Goal: Task Accomplishment & Management: Use online tool/utility

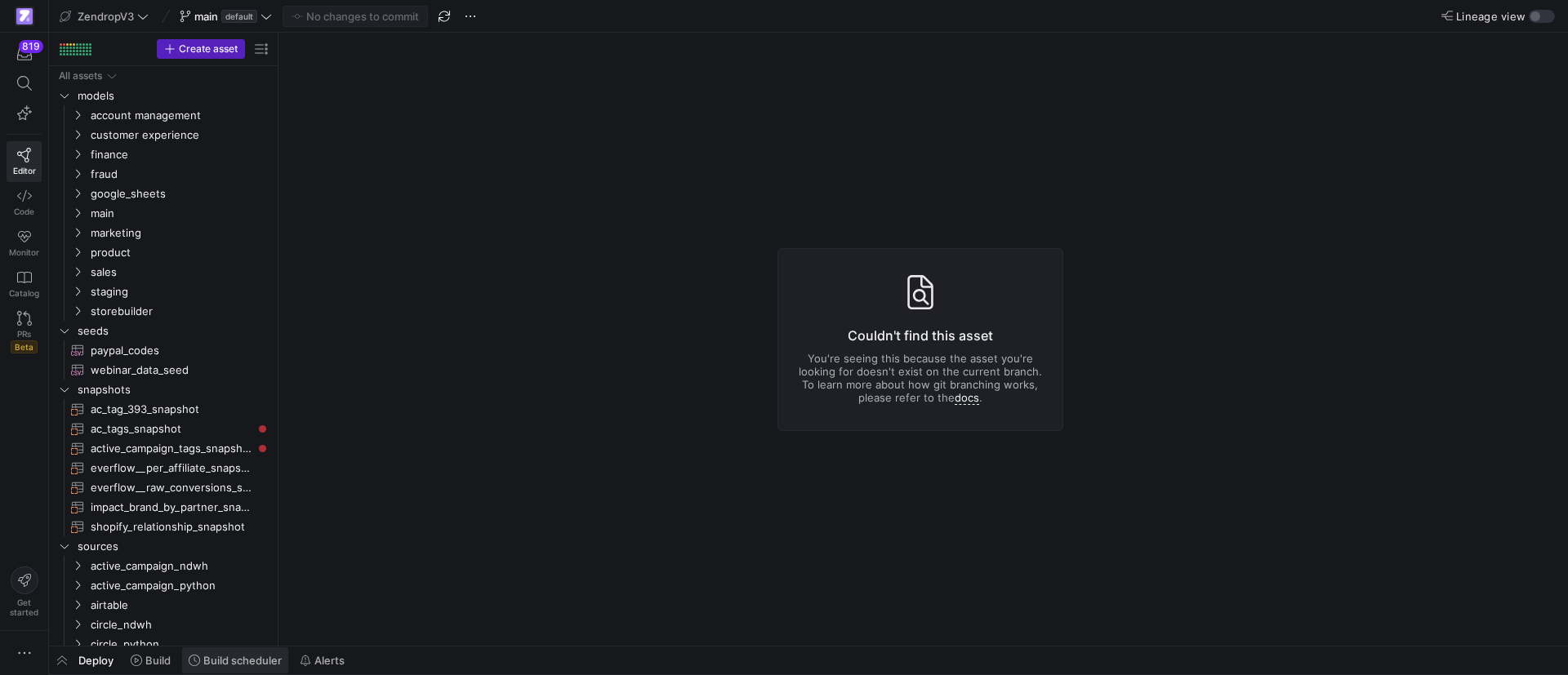
click at [246, 659] on span "Build scheduler" at bounding box center [242, 660] width 78 height 13
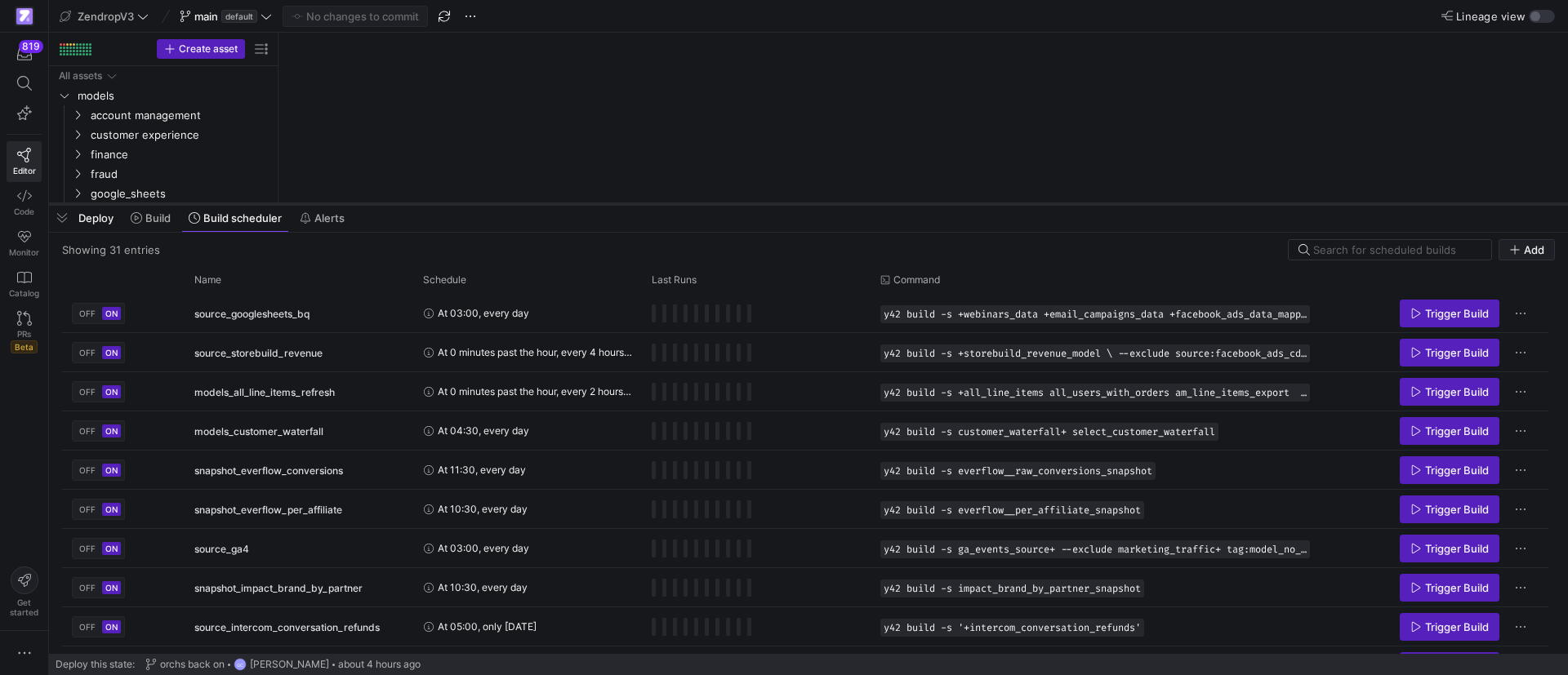
drag, startPoint x: 513, startPoint y: 379, endPoint x: 536, endPoint y: 201, distance: 179.5
click at [536, 201] on div at bounding box center [808, 204] width 1519 height 7
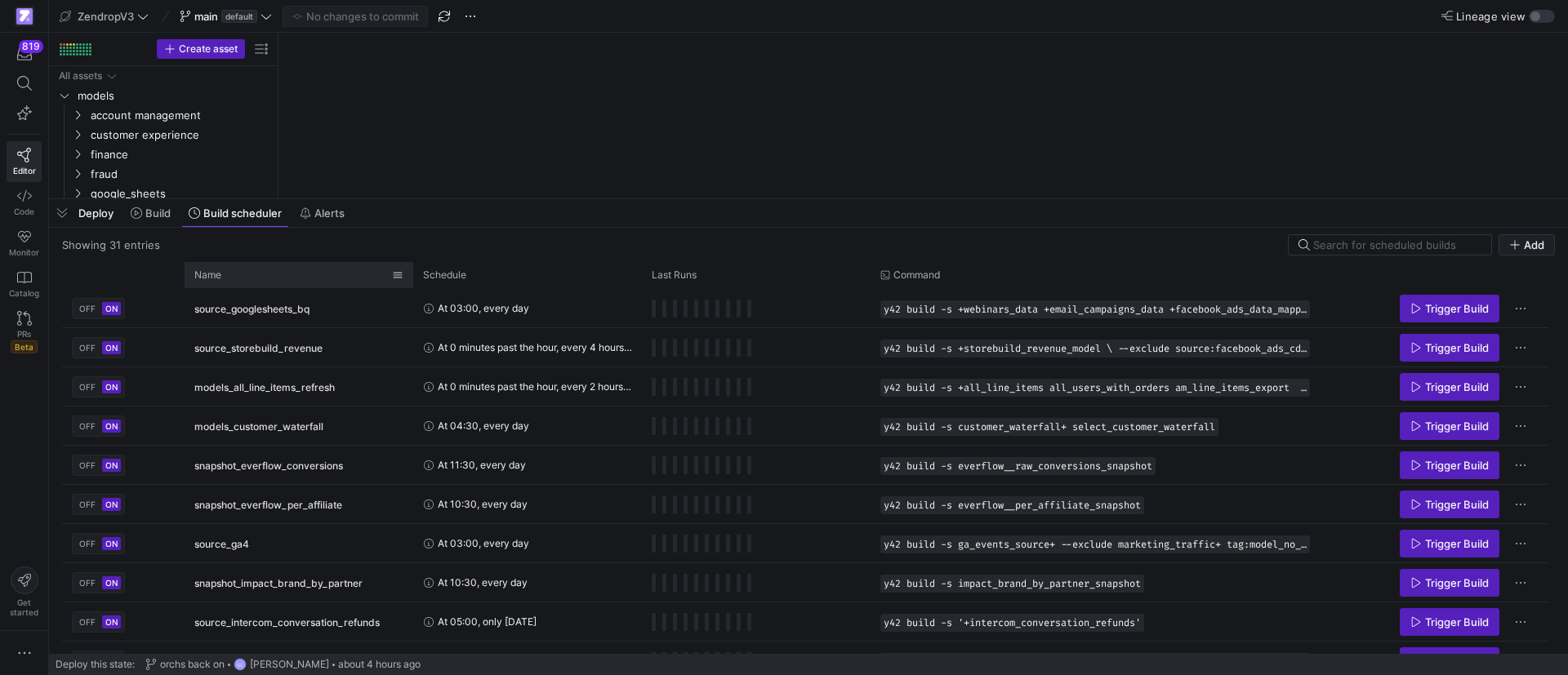
click at [263, 278] on div "Name" at bounding box center [293, 275] width 197 height 18
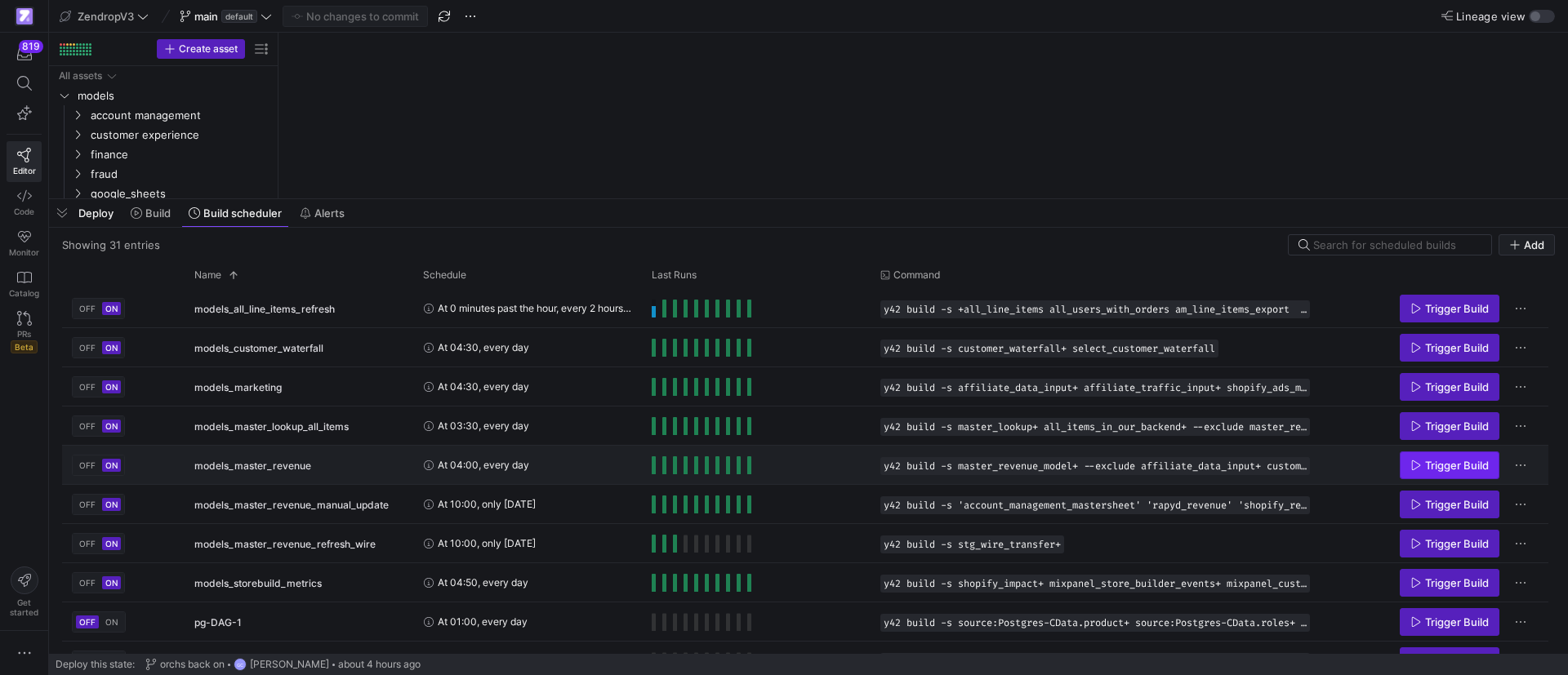
click at [1425, 465] on span "Trigger Build" at bounding box center [1456, 465] width 63 height 13
click at [62, 213] on span "button" at bounding box center [62, 213] width 26 height 28
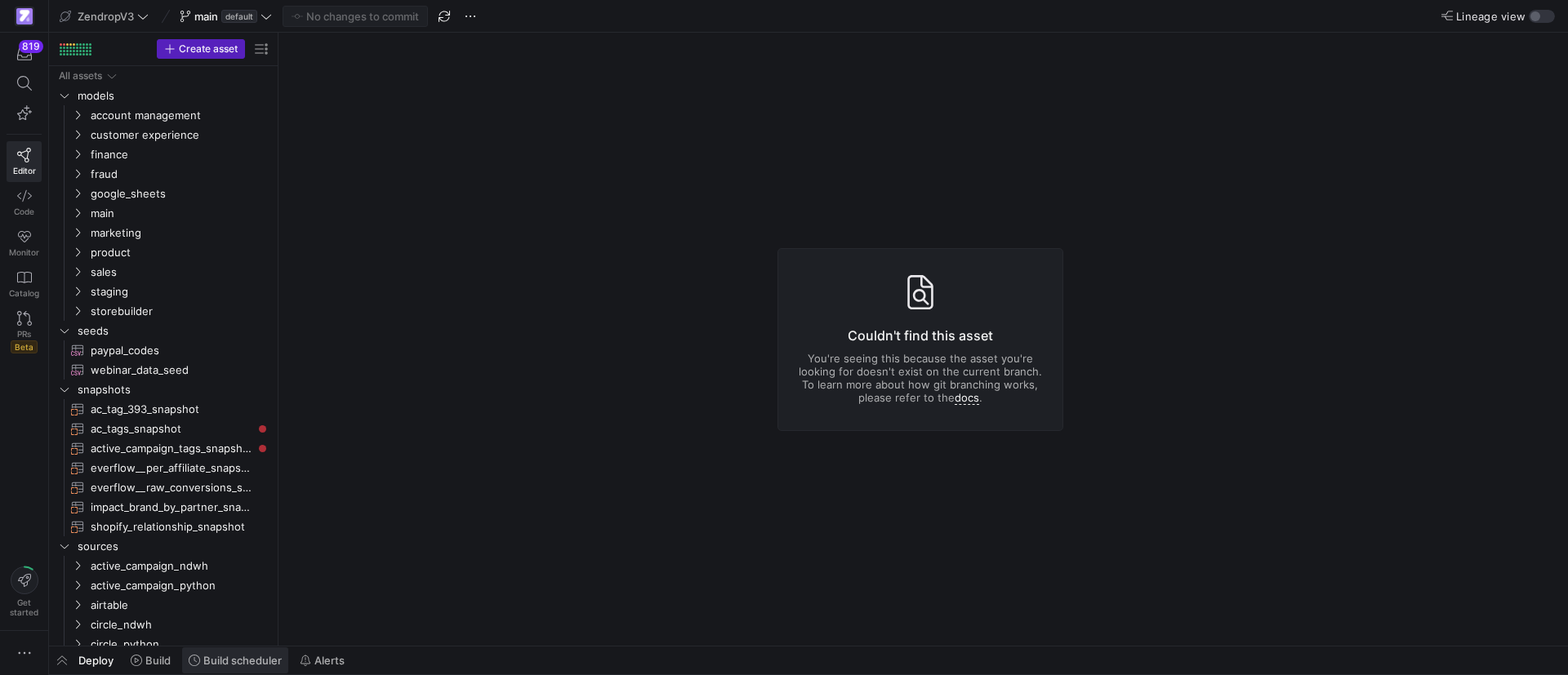
click at [246, 654] on span "Build scheduler" at bounding box center [242, 660] width 78 height 13
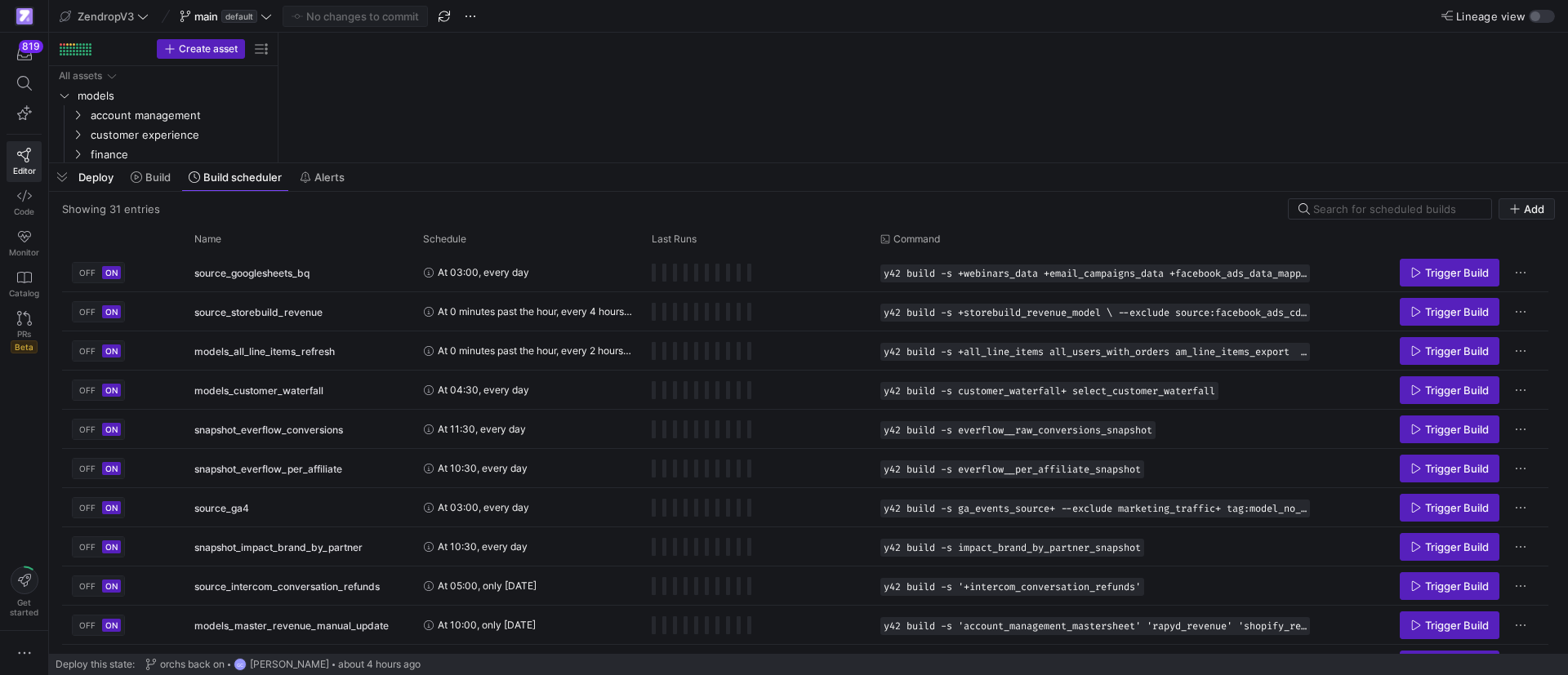
drag, startPoint x: 622, startPoint y: 373, endPoint x: 657, endPoint y: 153, distance: 222.8
click at [657, 160] on div at bounding box center [808, 164] width 1519 height 7
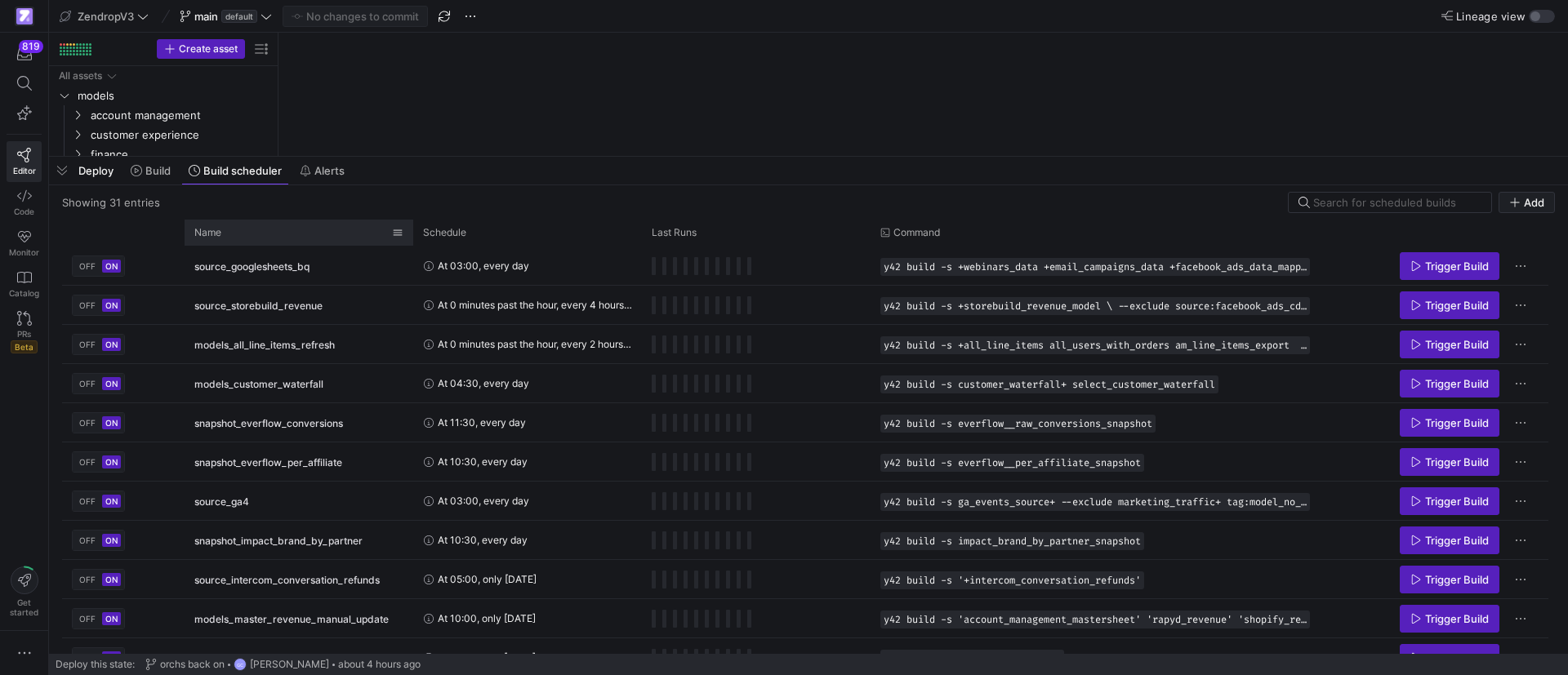
click at [262, 229] on div "Name" at bounding box center [293, 233] width 197 height 18
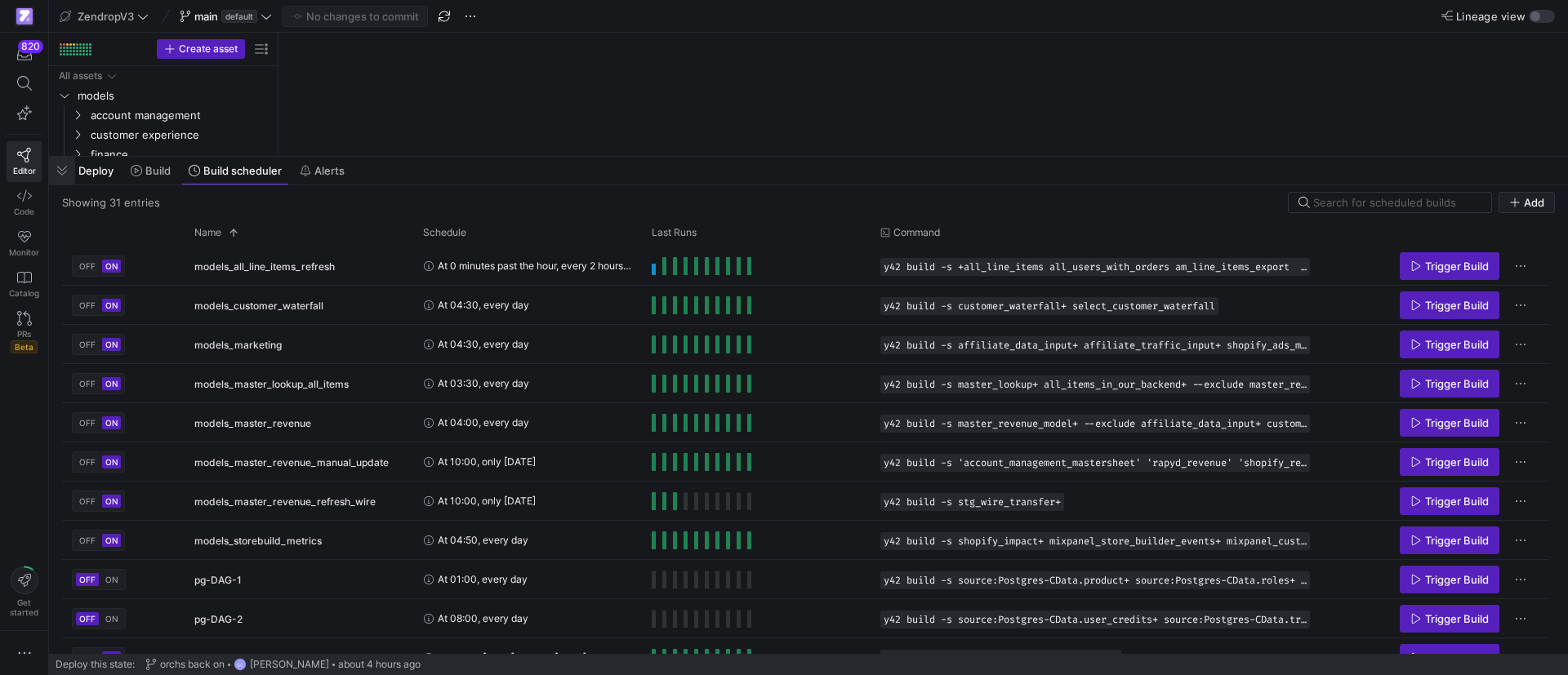
click at [65, 171] on span "button" at bounding box center [62, 171] width 26 height 28
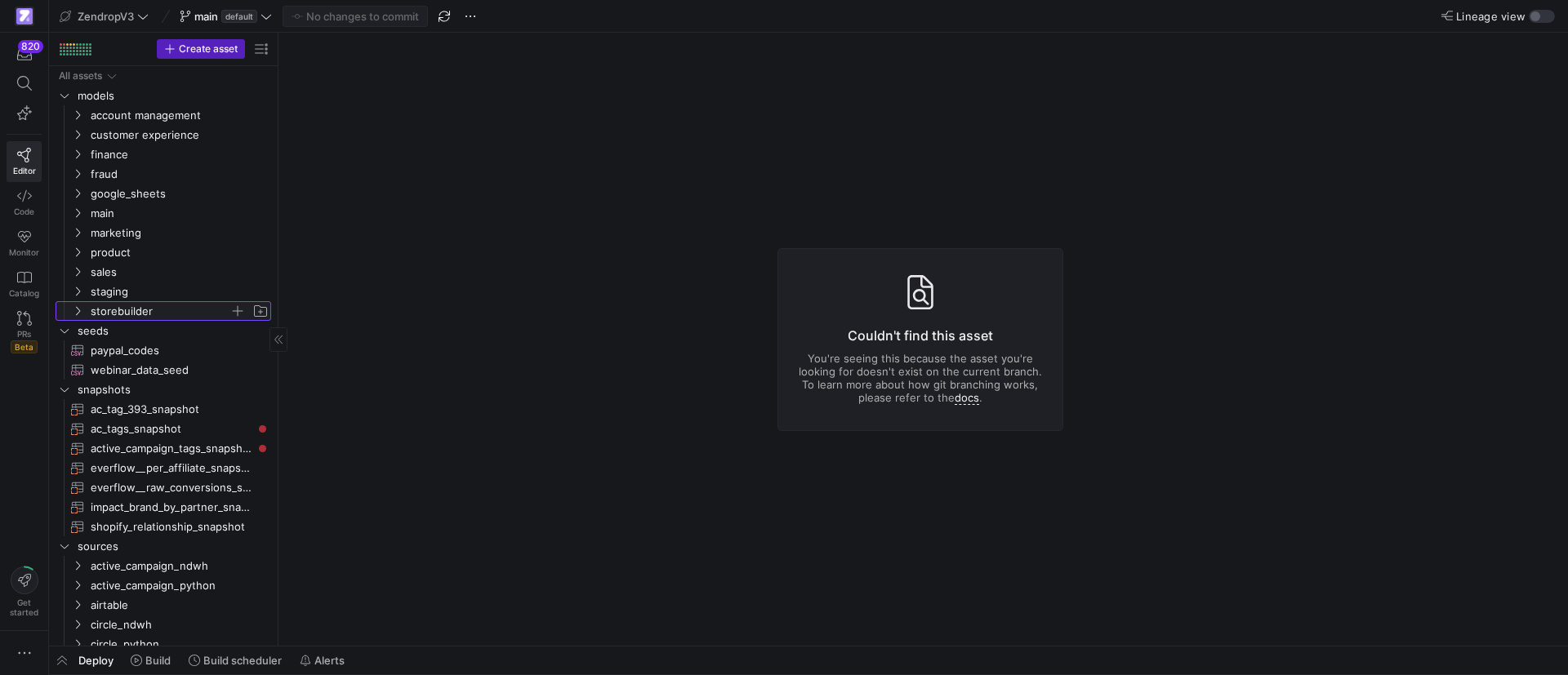
click at [81, 314] on icon "Press SPACE to select this row." at bounding box center [77, 311] width 12 height 10
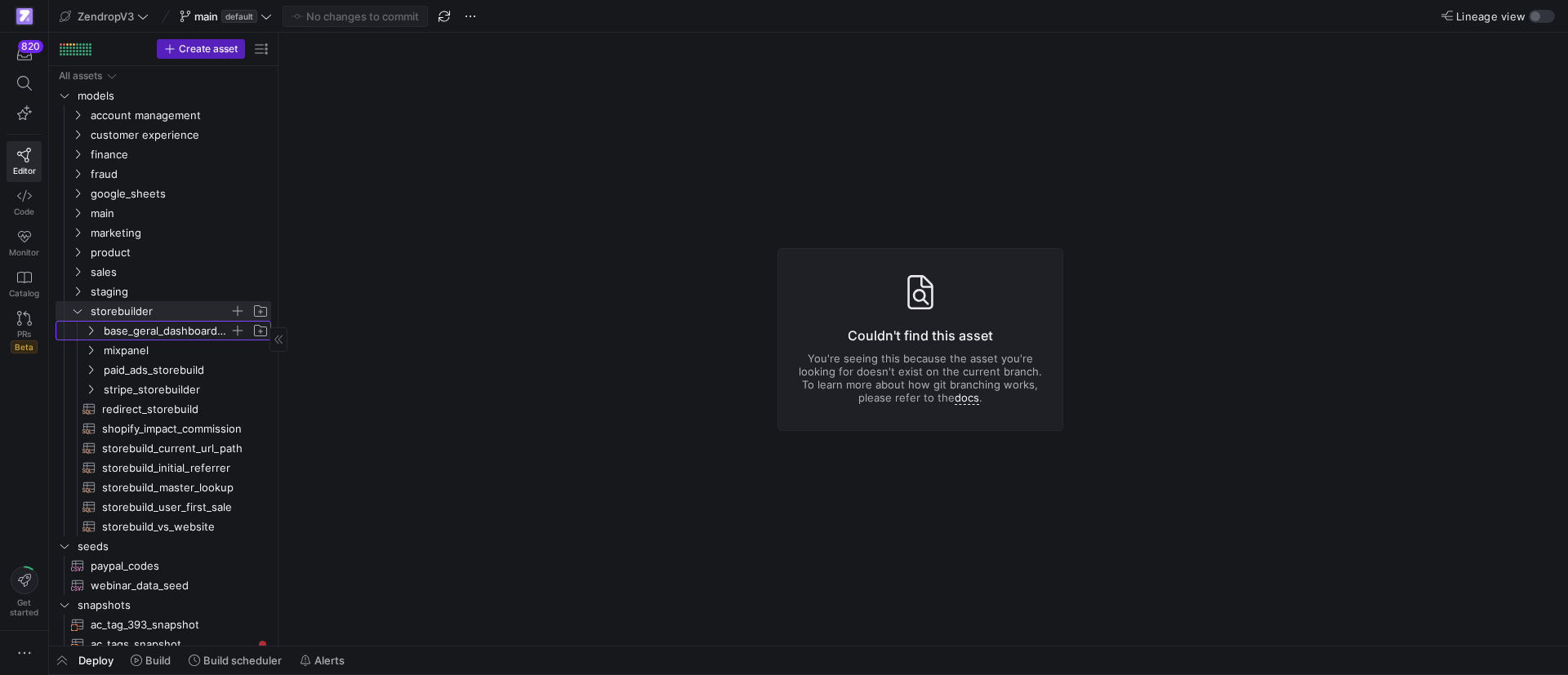
click at [98, 329] on span "base_geral_dashboard_storebuild" at bounding box center [176, 331] width 187 height 18
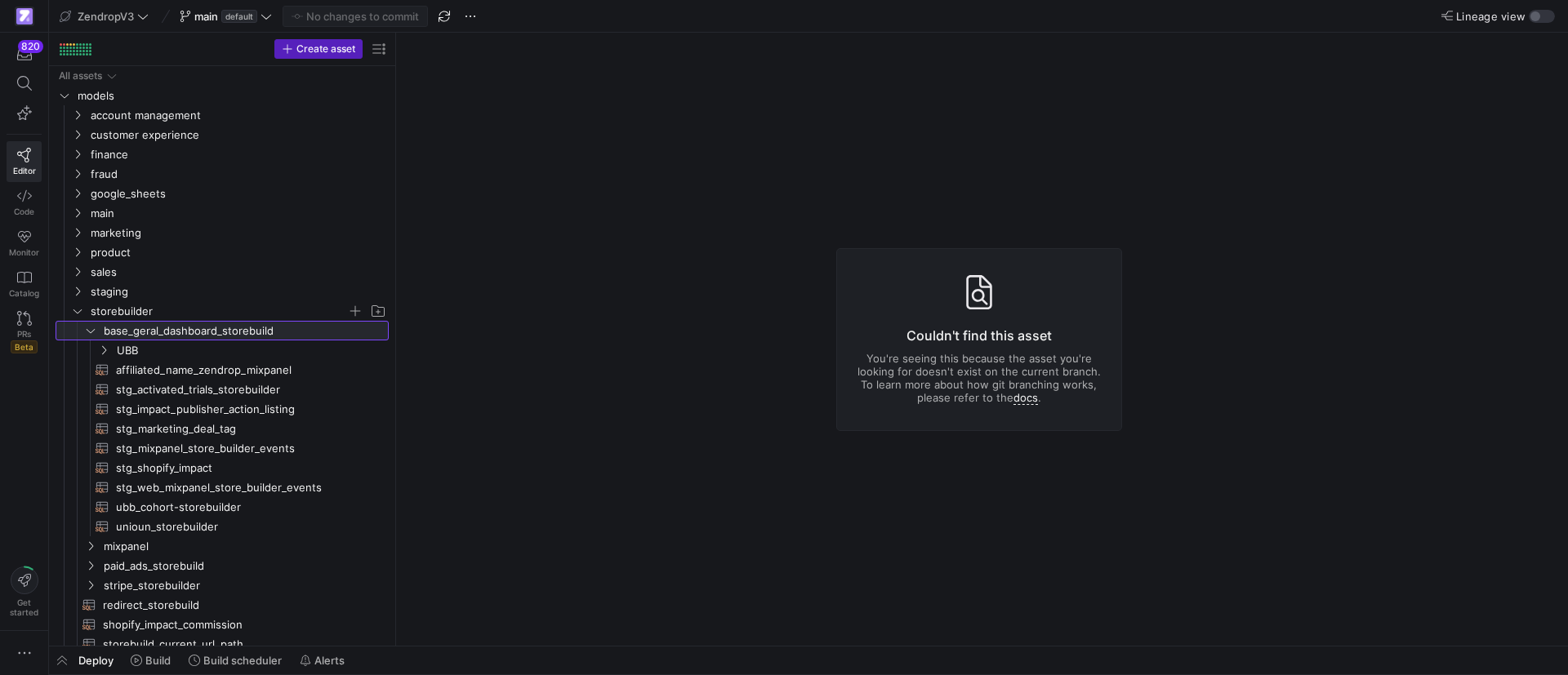
drag, startPoint x: 278, startPoint y: 400, endPoint x: 395, endPoint y: 400, distance: 117.0
click at [272, 404] on span "stg_impact_publisher_action_listing​​​​​​​​​​" at bounding box center [243, 409] width 254 height 19
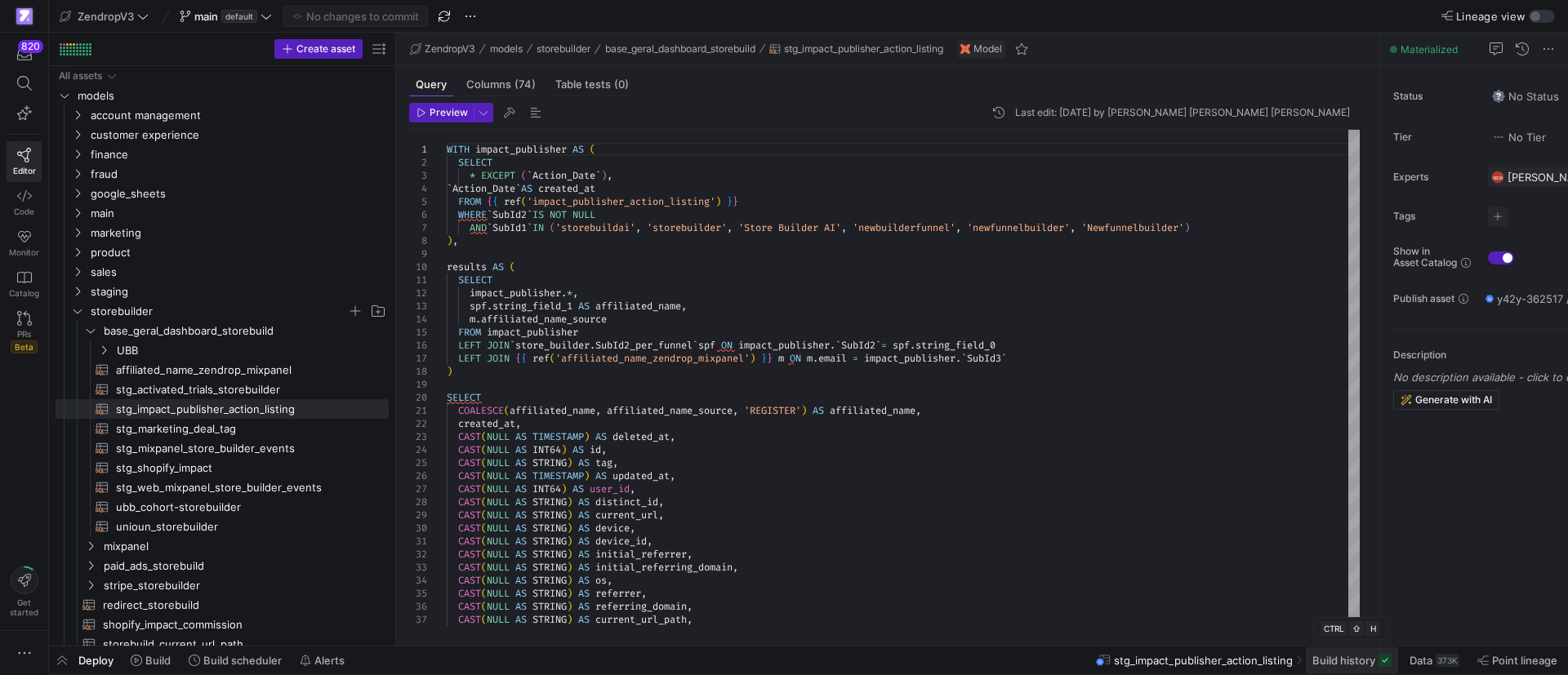
click at [1348, 659] on span "Build history" at bounding box center [1344, 660] width 62 height 13
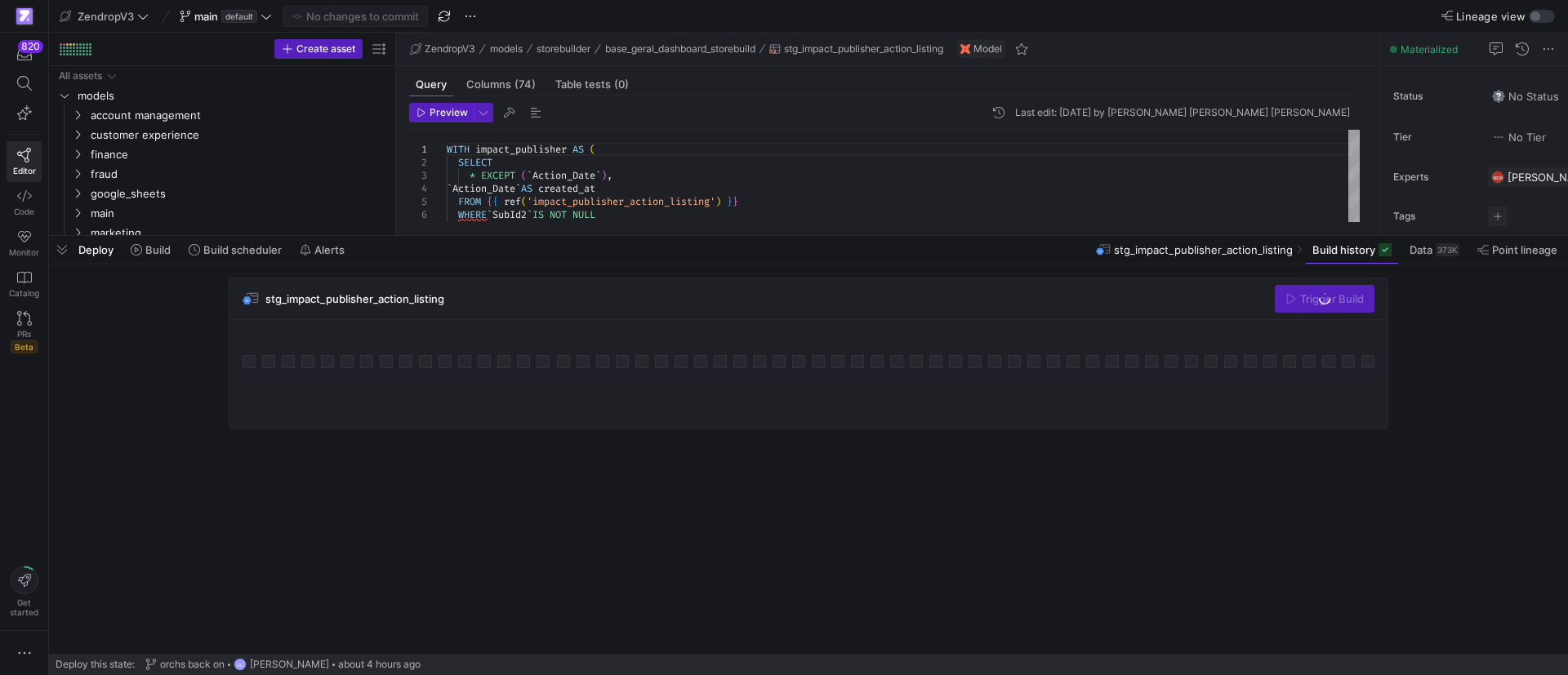
drag, startPoint x: 681, startPoint y: 379, endPoint x: 713, endPoint y: 236, distance: 146.5
click at [712, 234] on div at bounding box center [808, 236] width 1519 height 7
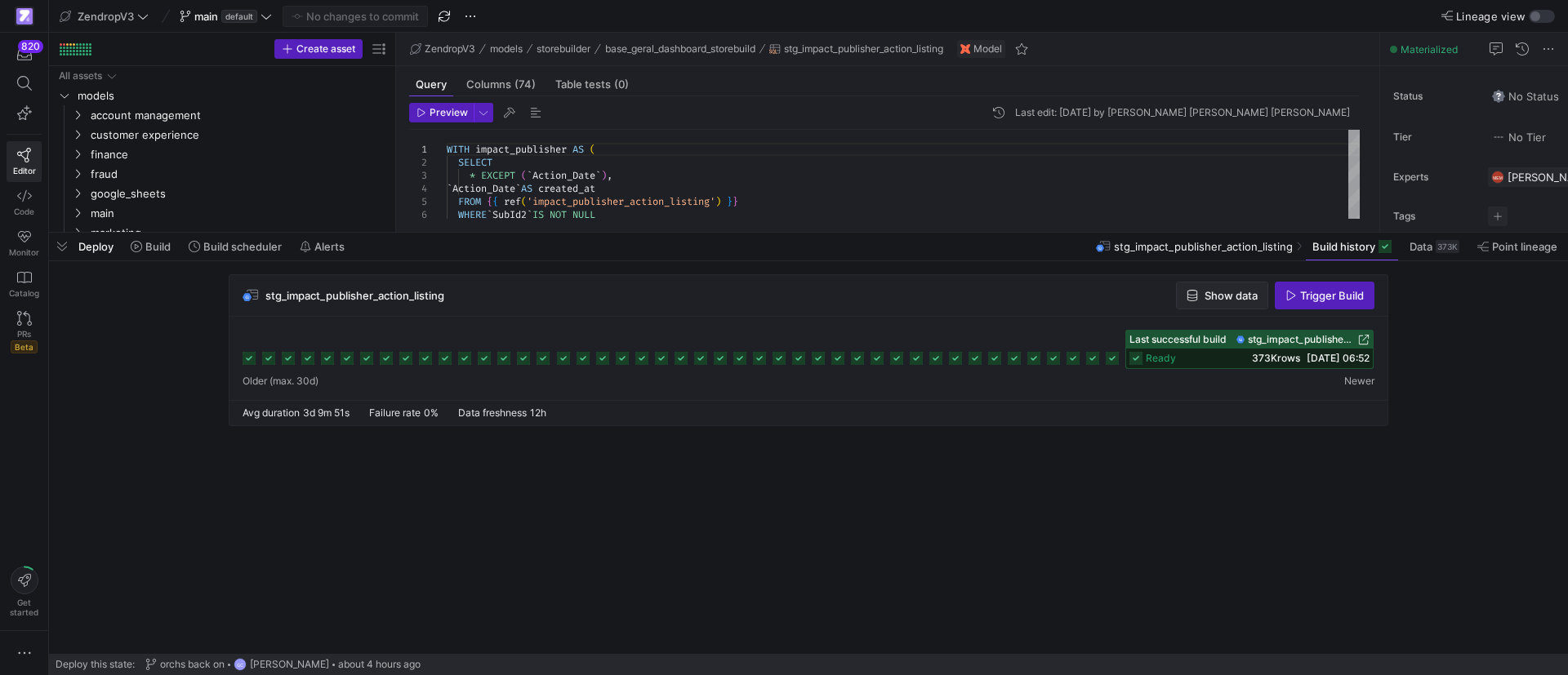
click at [1205, 304] on span "button" at bounding box center [1222, 296] width 90 height 26
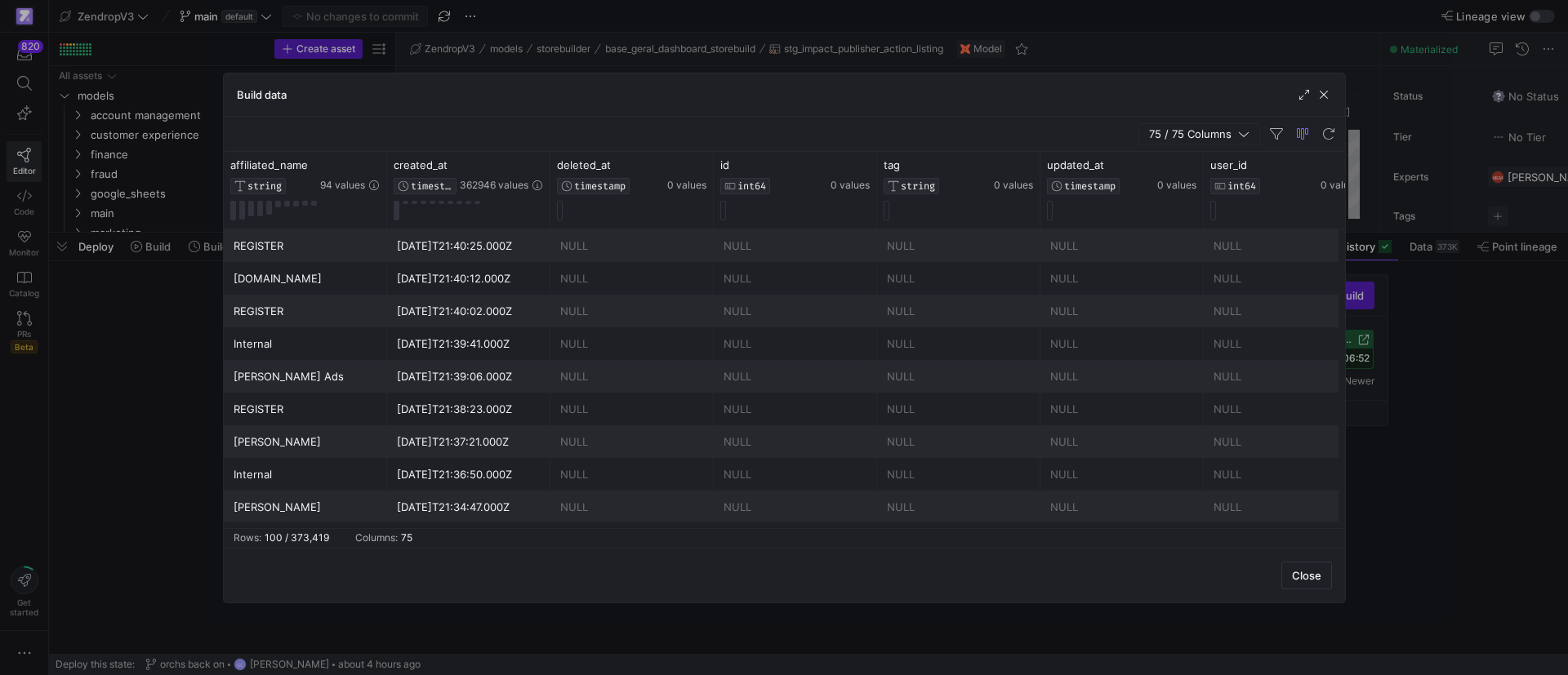
drag, startPoint x: 266, startPoint y: 527, endPoint x: 437, endPoint y: 524, distance: 171.0
click at [437, 524] on mat-sidenav-content "Drag here to set row groups Drag here to set column labels affiliated_name STRI…" at bounding box center [784, 350] width 1121 height 396
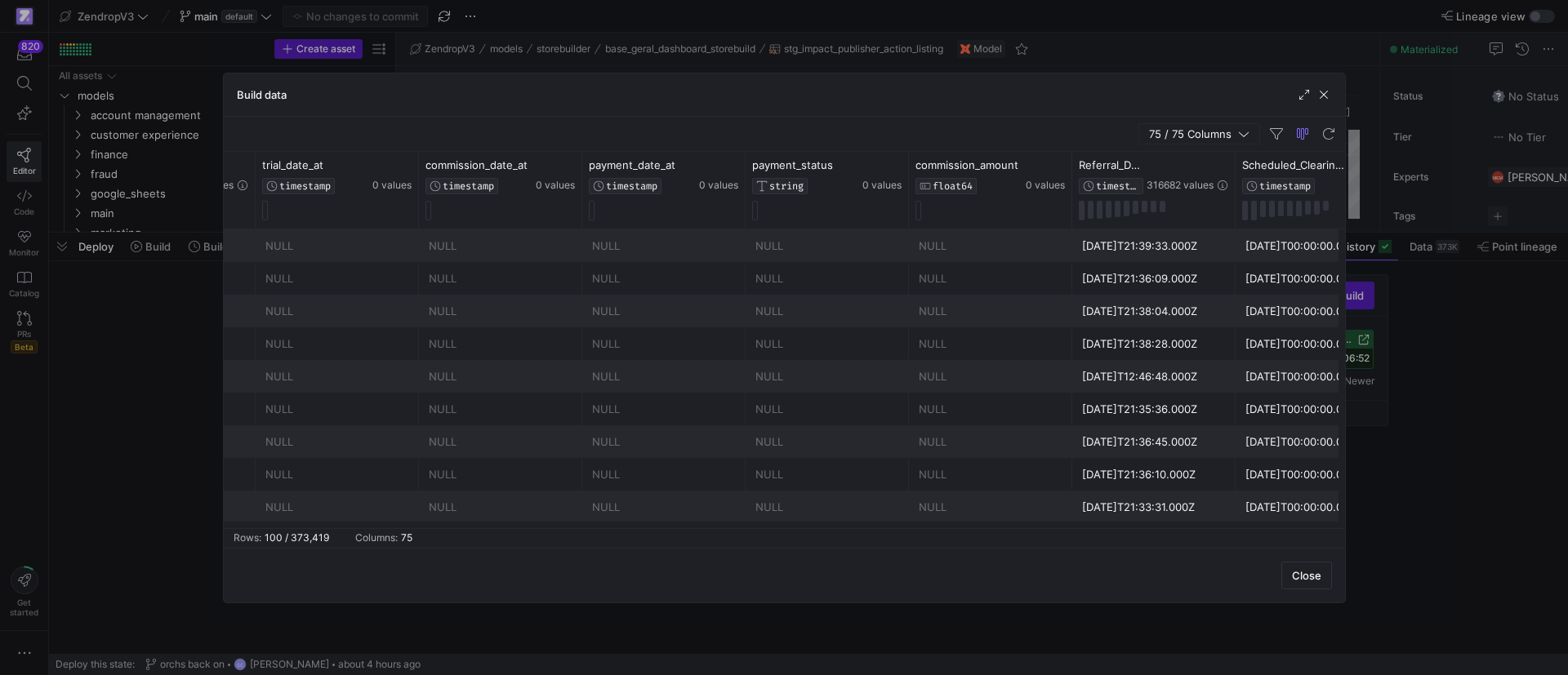
scroll to position [0, 5349]
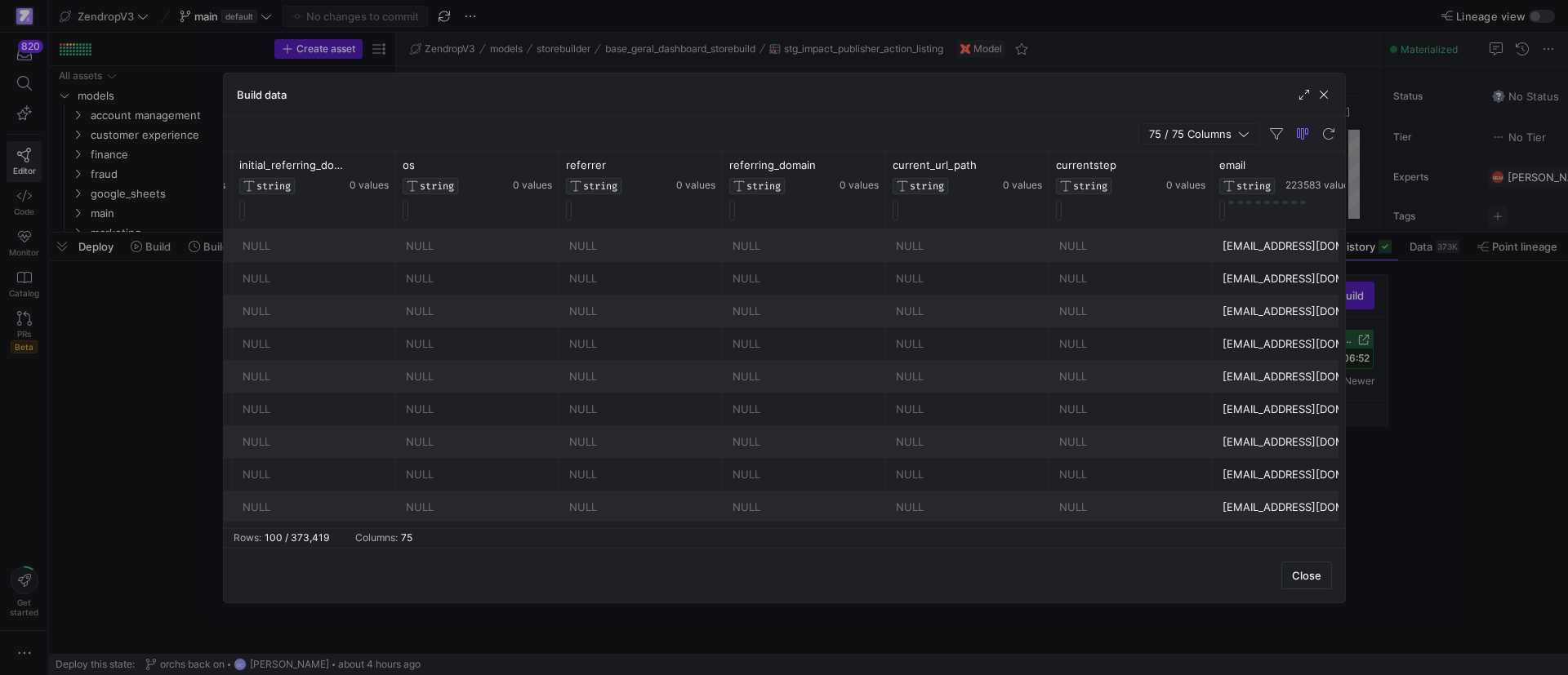
click at [561, 529] on y42-table-data-footer "Rows: 100 / 373,419 Columns: 75" at bounding box center [784, 538] width 1121 height 20
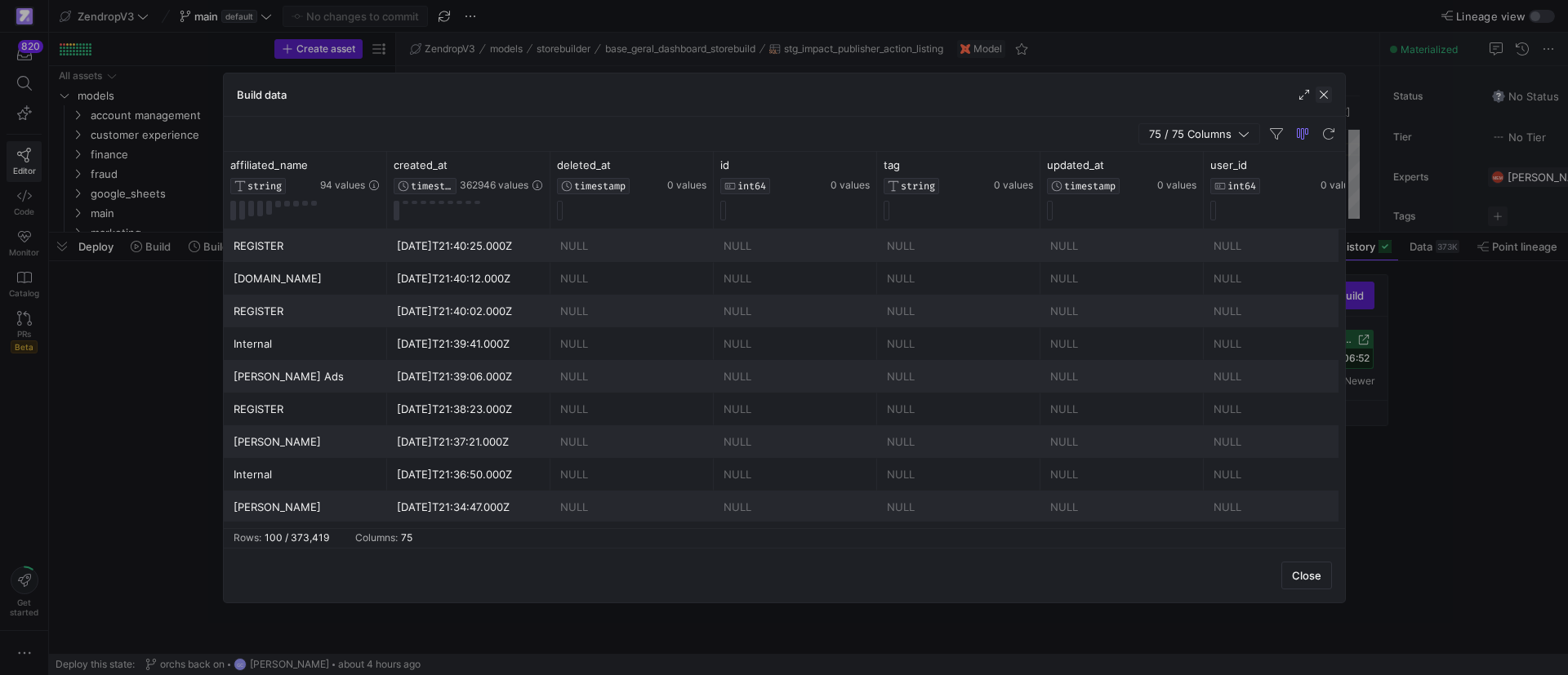
click at [1325, 96] on span "button" at bounding box center [1324, 95] width 16 height 16
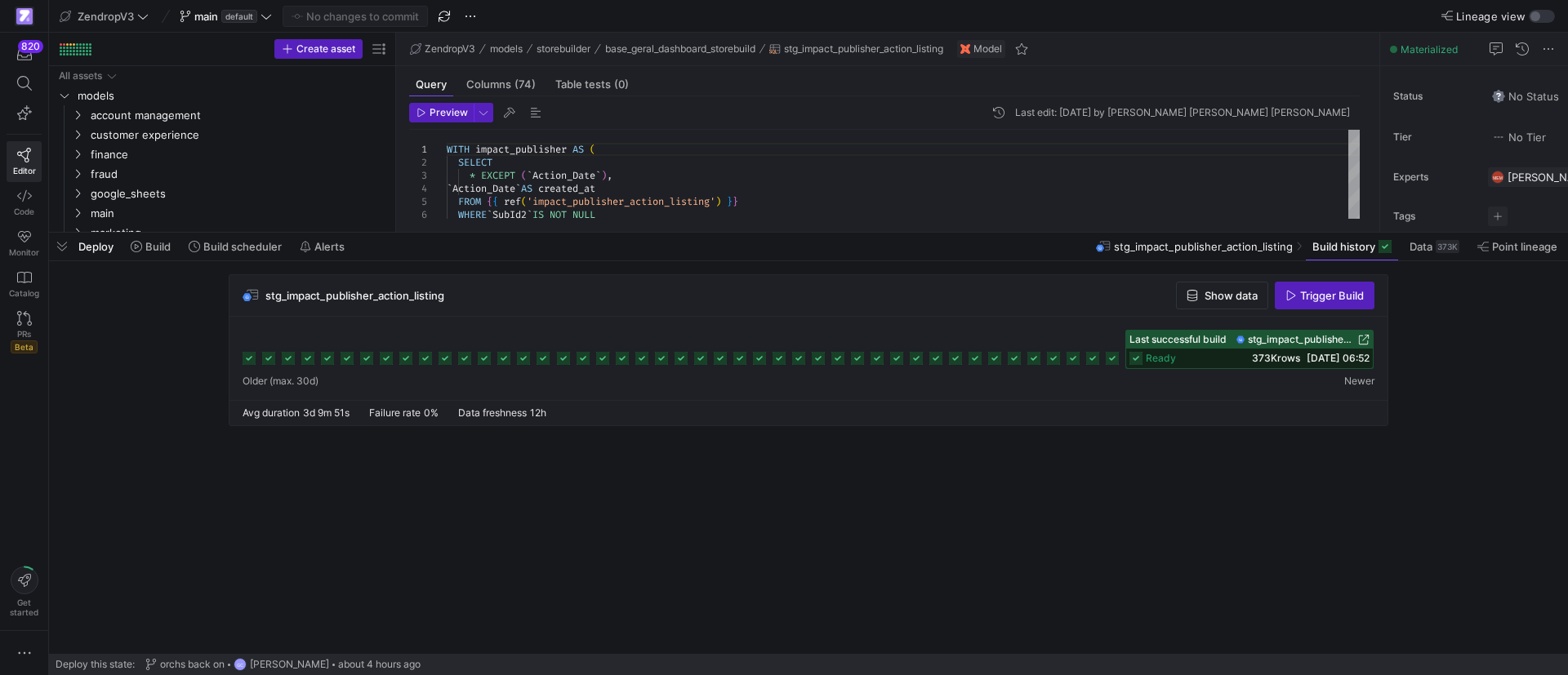
drag, startPoint x: 790, startPoint y: 51, endPoint x: 781, endPoint y: 166, distance: 115.4
click at [934, 74] on as-split-area "ZendropV3 models storebuilder base_geral_dashboard_storebuild stg_impact_publis…" at bounding box center [888, 132] width 983 height 199
copy span "stg_impact_publisher_action_listing"
drag, startPoint x: 476, startPoint y: 290, endPoint x: 267, endPoint y: 297, distance: 209.1
click at [267, 297] on div "stg_impact_publisher_action_listing Show data Trigger Build" at bounding box center [808, 296] width 1158 height 42
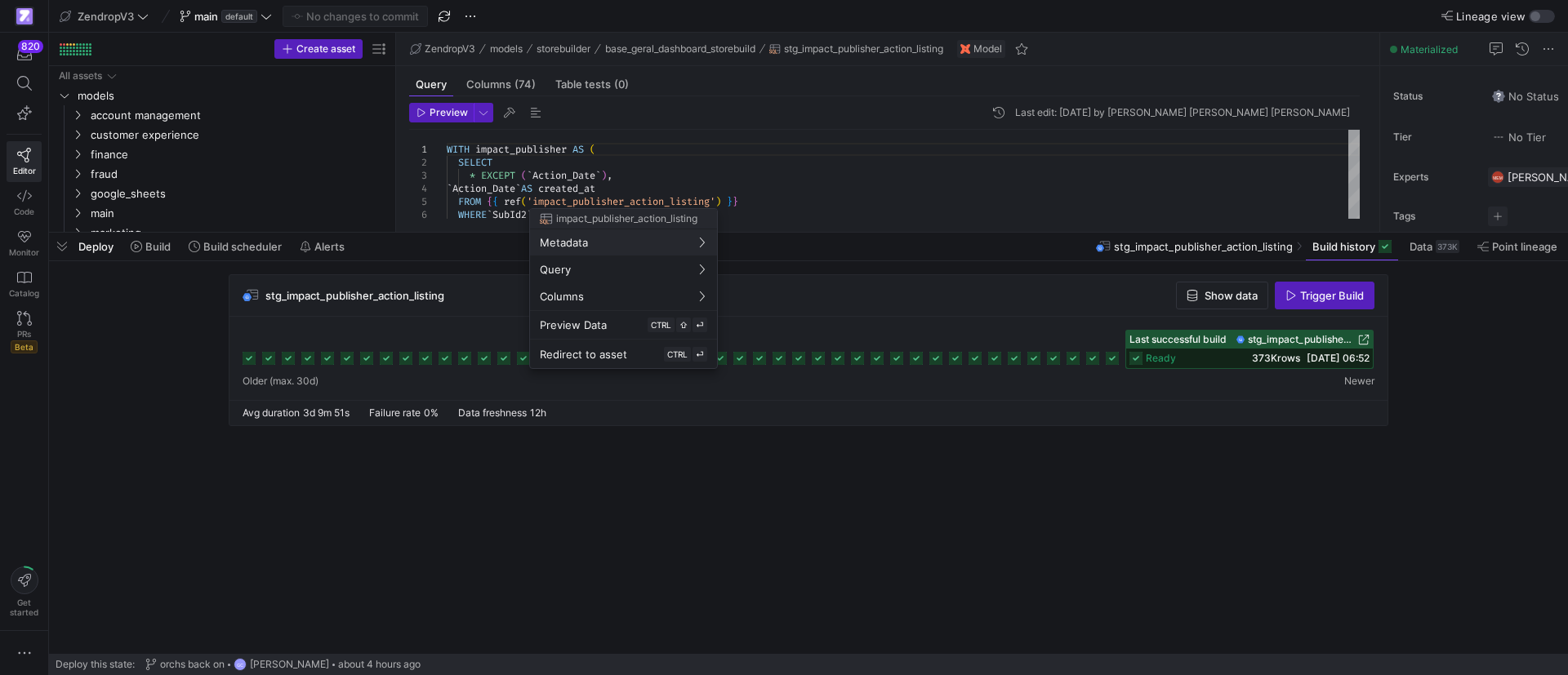
click at [52, 248] on div at bounding box center [784, 337] width 1568 height 675
click at [52, 248] on span "button" at bounding box center [62, 247] width 26 height 28
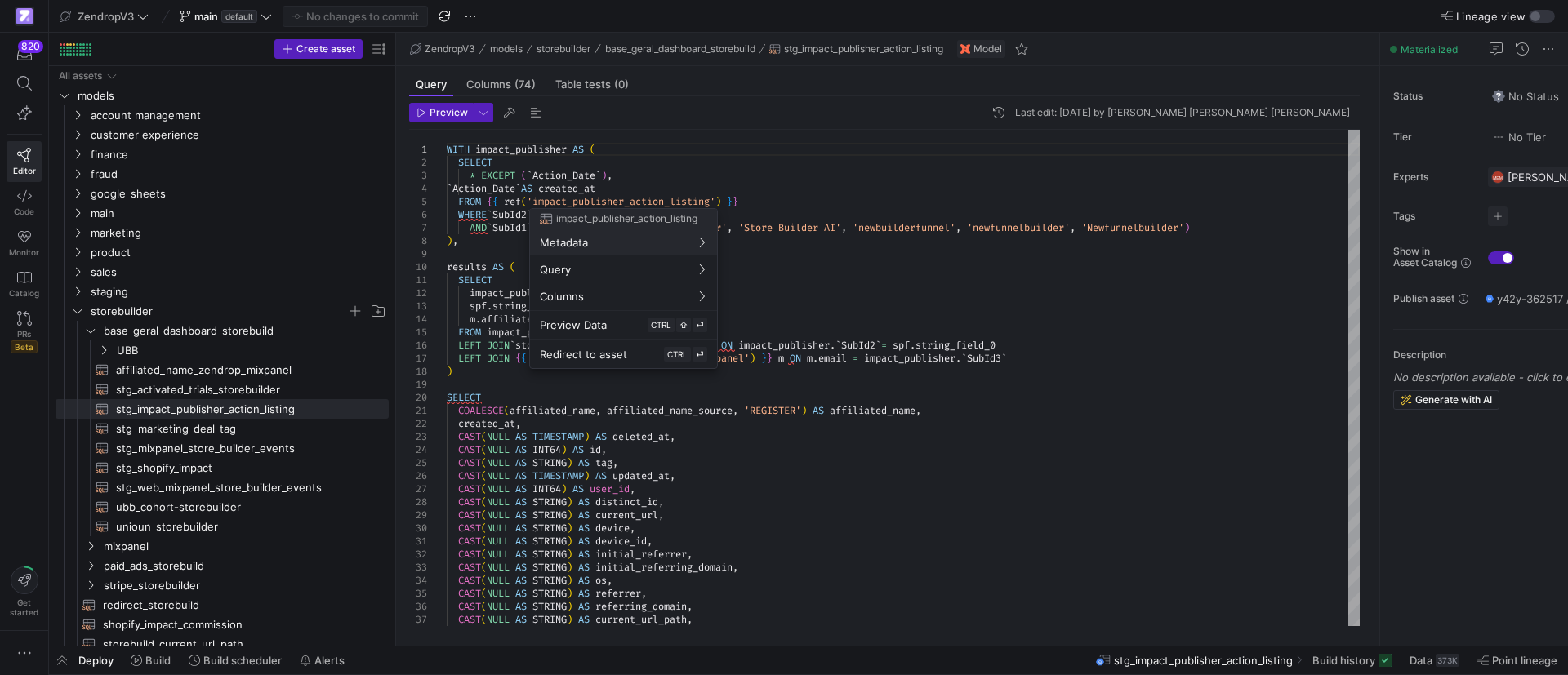
click at [1034, 516] on div at bounding box center [784, 337] width 1568 height 675
